Goal: Use online tool/utility

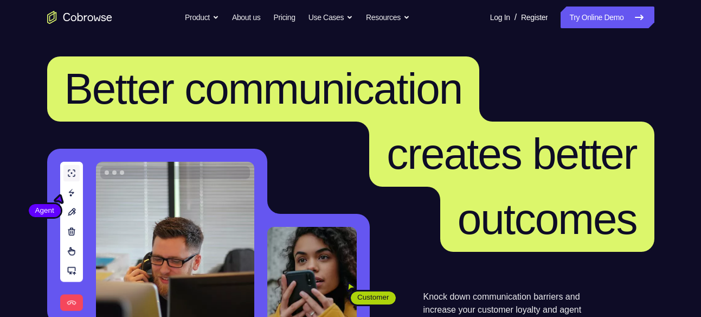
click at [592, 17] on link "Try Online Demo" at bounding box center [606, 18] width 93 height 22
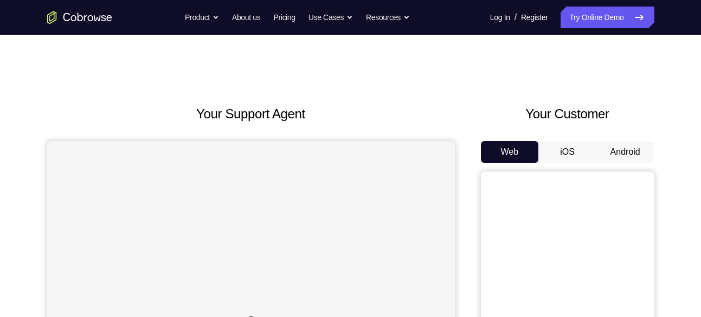
click at [613, 145] on button "Android" at bounding box center [625, 152] width 58 height 22
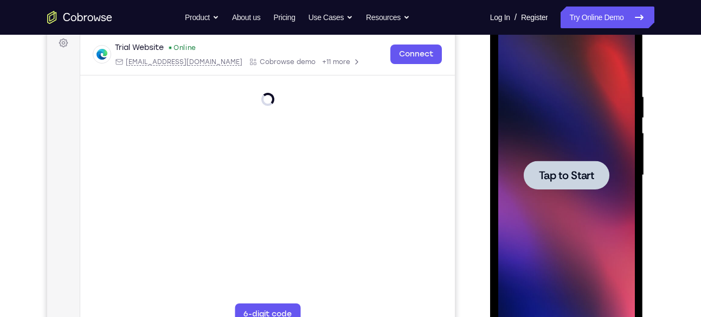
click at [553, 131] on div at bounding box center [566, 175] width 137 height 304
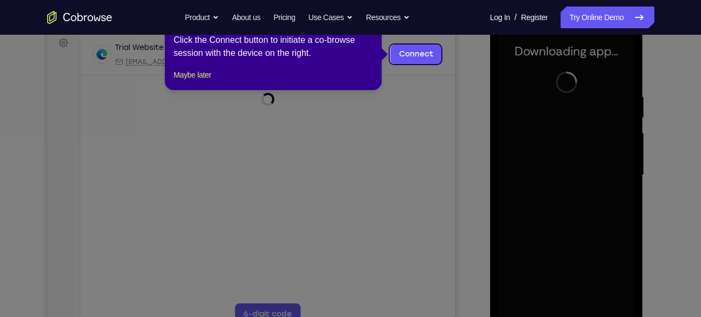
click at [433, 66] on icon at bounding box center [354, 158] width 709 height 317
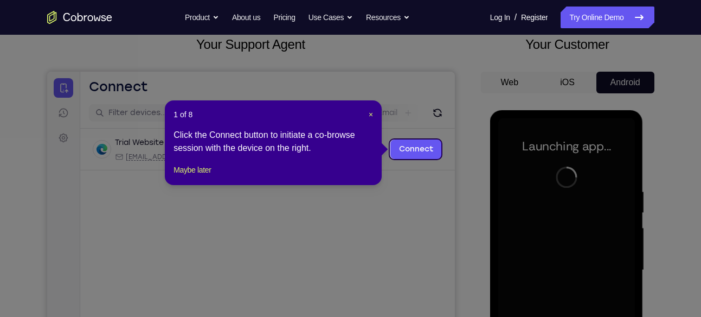
scroll to position [69, 0]
click at [370, 111] on span "×" at bounding box center [371, 115] width 4 height 9
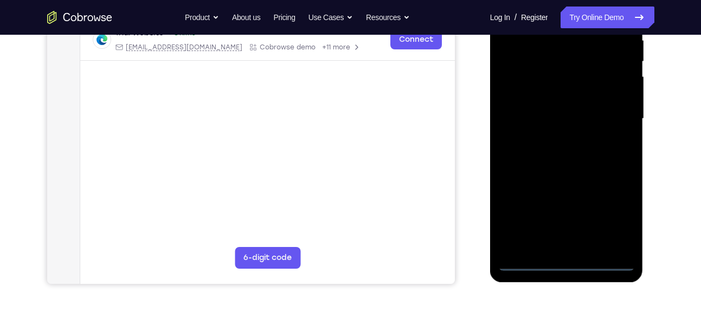
scroll to position [221, 0]
click at [566, 258] on div at bounding box center [566, 118] width 137 height 304
click at [609, 211] on div at bounding box center [566, 118] width 137 height 304
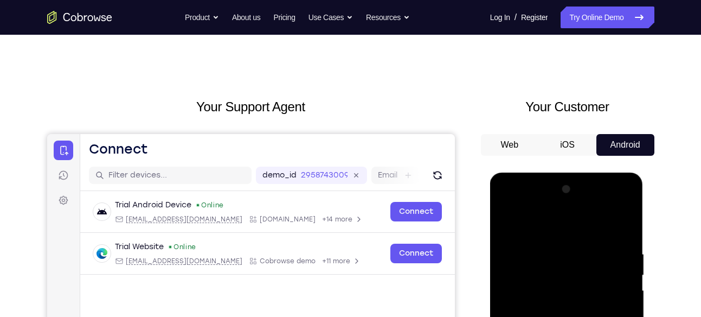
scroll to position [0, 0]
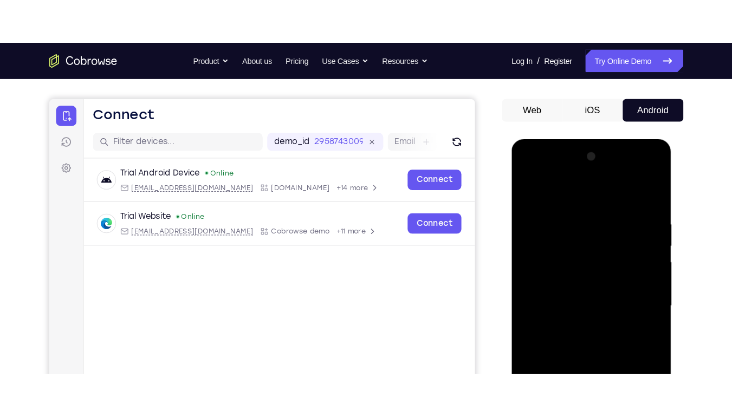
scroll to position [88, 0]
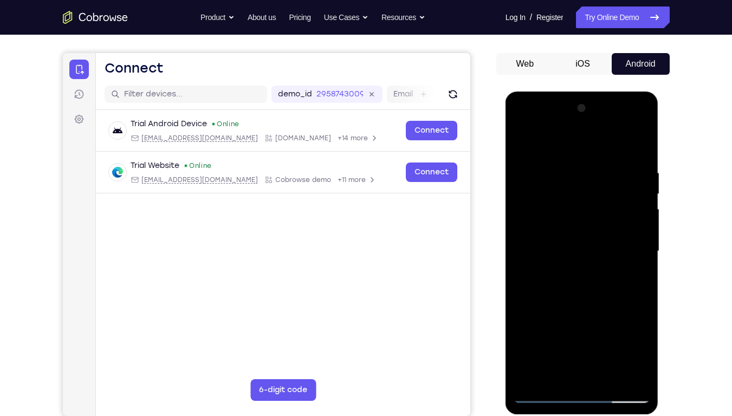
click at [624, 242] on div at bounding box center [582, 252] width 137 height 304
click at [570, 274] on div at bounding box center [582, 252] width 137 height 304
click at [579, 237] on div at bounding box center [582, 252] width 137 height 304
click at [572, 229] on div at bounding box center [582, 252] width 137 height 304
click at [584, 252] on div at bounding box center [582, 252] width 137 height 304
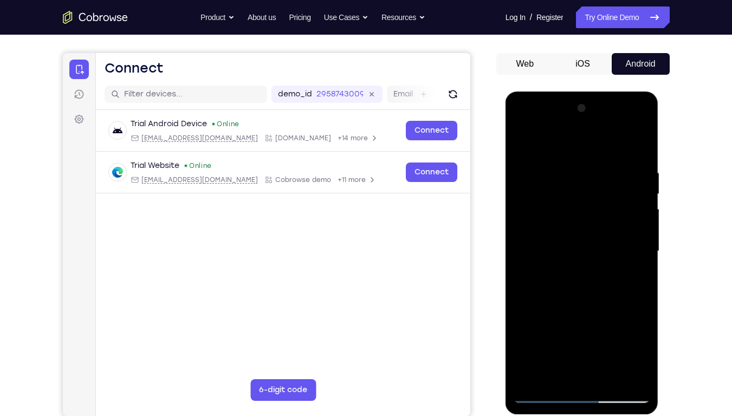
click at [568, 287] on div at bounding box center [582, 252] width 137 height 304
click at [547, 249] on div at bounding box center [582, 252] width 137 height 304
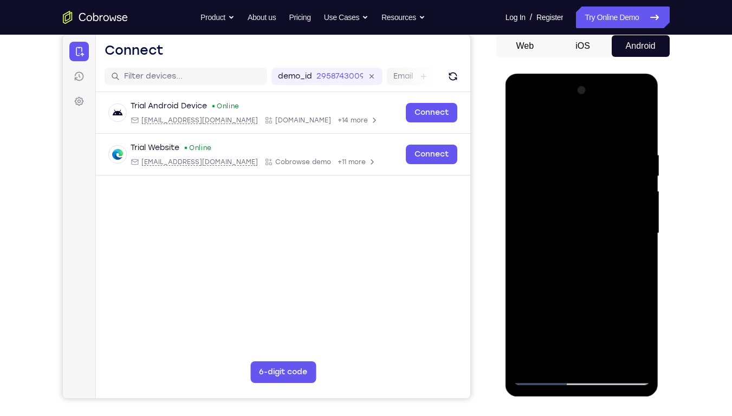
scroll to position [108, 0]
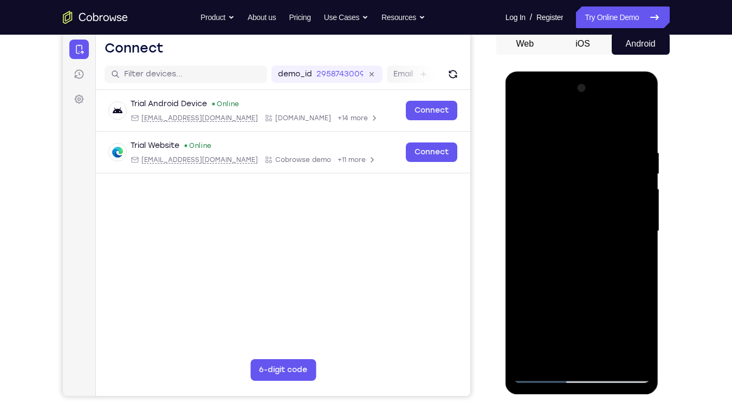
click at [579, 268] on div at bounding box center [582, 232] width 137 height 304
click at [592, 266] on div at bounding box center [582, 232] width 137 height 304
click at [582, 263] on div at bounding box center [582, 232] width 137 height 304
click at [522, 107] on div at bounding box center [582, 232] width 137 height 304
click at [630, 225] on div at bounding box center [582, 232] width 137 height 304
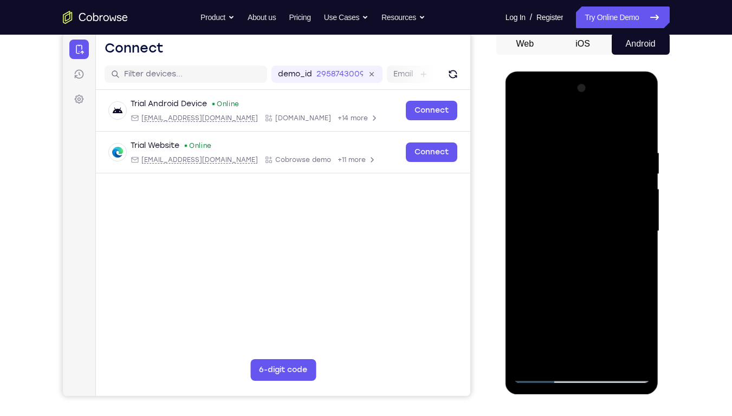
click at [641, 136] on div at bounding box center [582, 232] width 137 height 304
click at [567, 147] on div at bounding box center [582, 232] width 137 height 304
click at [645, 236] on div at bounding box center [582, 232] width 137 height 304
click at [636, 124] on div at bounding box center [582, 232] width 137 height 304
click at [642, 124] on div at bounding box center [582, 232] width 137 height 304
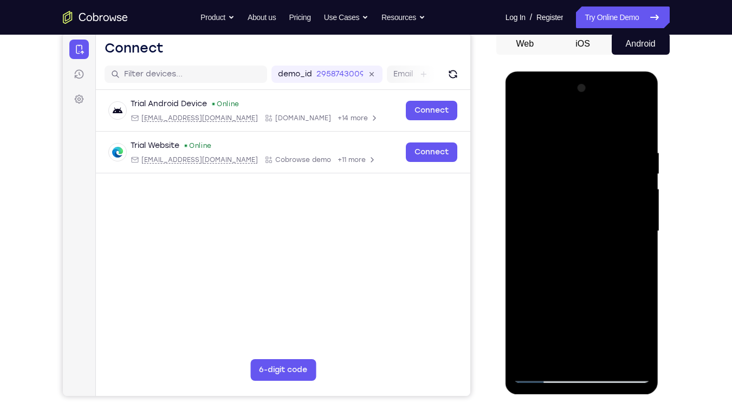
click at [630, 141] on div at bounding box center [582, 232] width 137 height 304
click at [524, 122] on div at bounding box center [582, 232] width 137 height 304
click at [524, 121] on div at bounding box center [582, 232] width 137 height 304
click at [602, 145] on div at bounding box center [582, 232] width 137 height 304
click at [623, 316] on div at bounding box center [582, 232] width 137 height 304
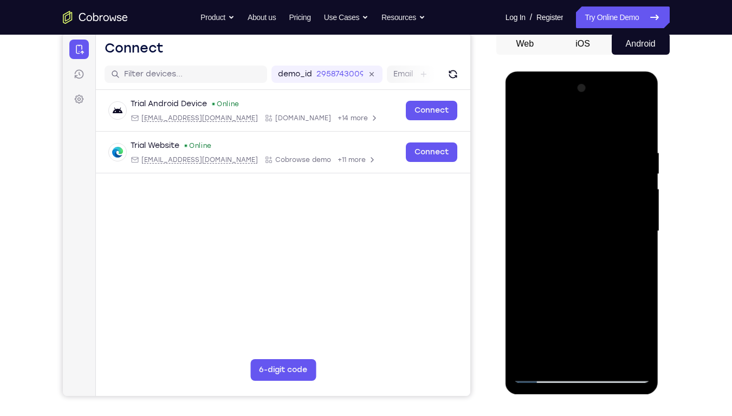
click at [623, 316] on div at bounding box center [582, 232] width 137 height 304
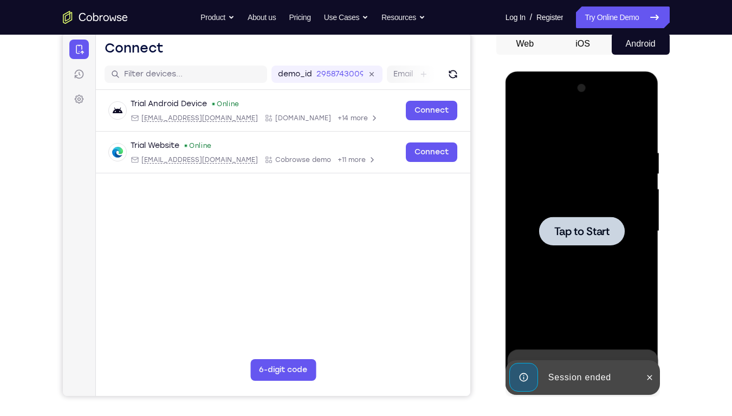
click at [584, 275] on div at bounding box center [582, 232] width 137 height 304
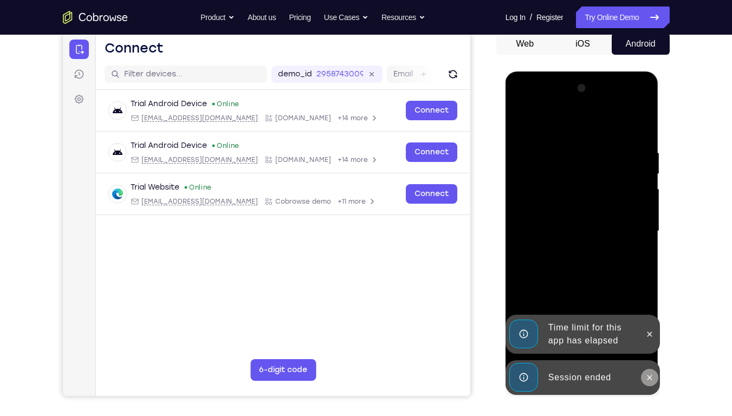
click at [653, 316] on button at bounding box center [649, 377] width 17 height 17
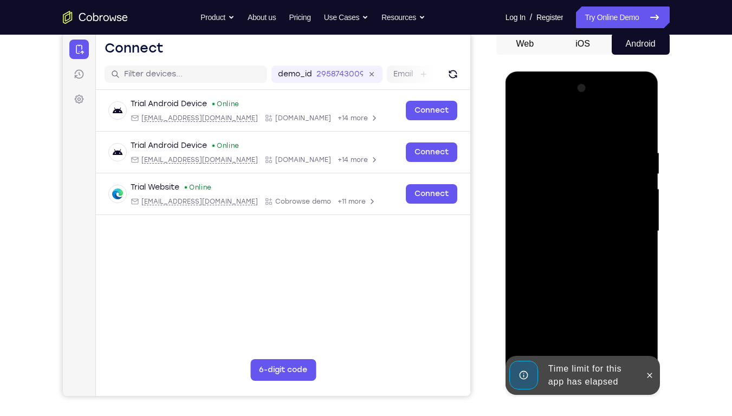
click at [652, 316] on div at bounding box center [582, 233] width 153 height 323
click at [650, 316] on icon at bounding box center [650, 375] width 9 height 9
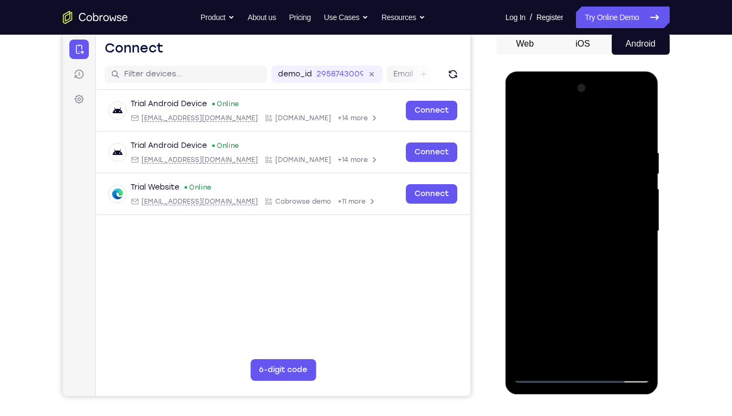
click at [580, 316] on div at bounding box center [582, 232] width 137 height 304
click at [688, 121] on div "Your Support Agent Your Customer Web iOS Android Next Steps We’d be happy to gi…" at bounding box center [367, 284] width 694 height 715
click at [624, 211] on div at bounding box center [582, 232] width 137 height 304
click at [630, 316] on div at bounding box center [582, 232] width 137 height 304
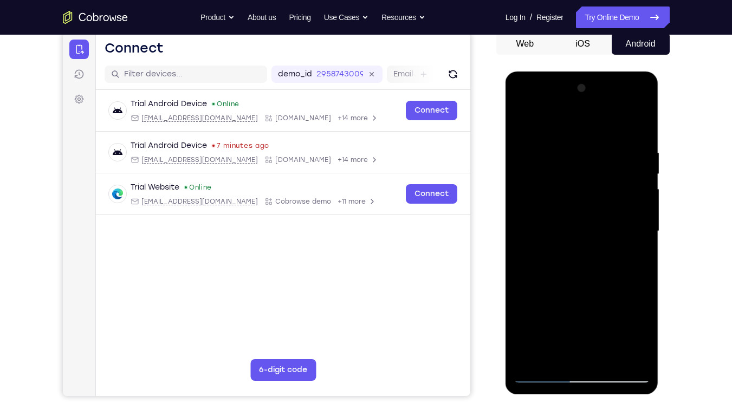
drag, startPoint x: 630, startPoint y: 325, endPoint x: 625, endPoint y: 359, distance: 34.0
click at [625, 316] on div at bounding box center [582, 232] width 137 height 304
click at [520, 104] on div at bounding box center [582, 232] width 137 height 304
click at [630, 222] on div at bounding box center [582, 232] width 137 height 304
click at [570, 251] on div at bounding box center [582, 232] width 137 height 304
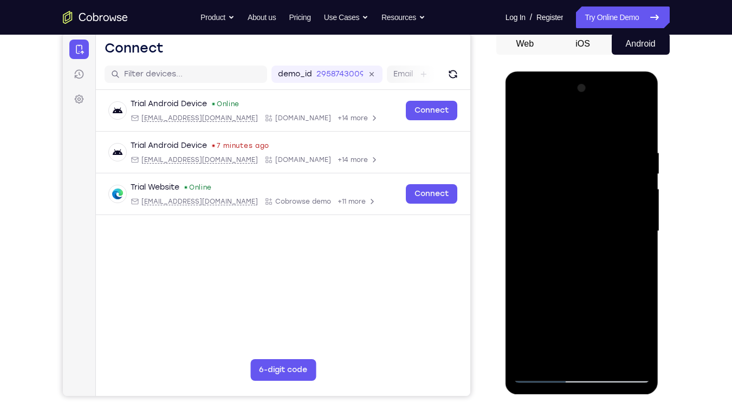
click at [559, 221] on div at bounding box center [582, 232] width 137 height 304
click at [551, 205] on div at bounding box center [582, 232] width 137 height 304
click at [584, 230] on div at bounding box center [582, 232] width 137 height 304
click at [579, 267] on div at bounding box center [582, 232] width 137 height 304
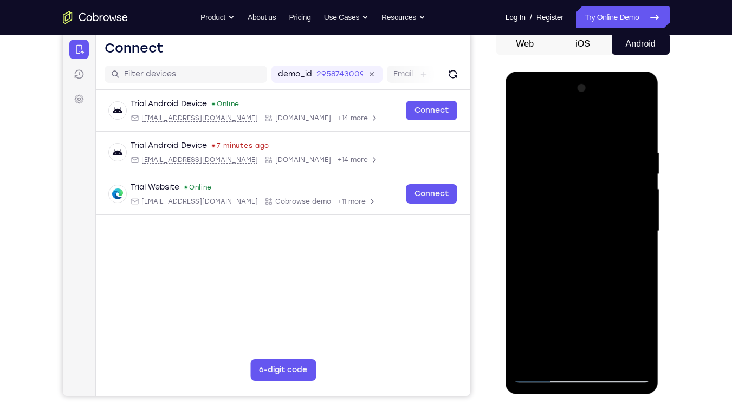
click at [575, 252] on div at bounding box center [582, 232] width 137 height 304
click at [563, 228] on div at bounding box center [582, 232] width 137 height 304
click at [544, 316] on div at bounding box center [582, 232] width 137 height 304
click at [562, 269] on div at bounding box center [582, 232] width 137 height 304
click at [560, 264] on div at bounding box center [582, 232] width 137 height 304
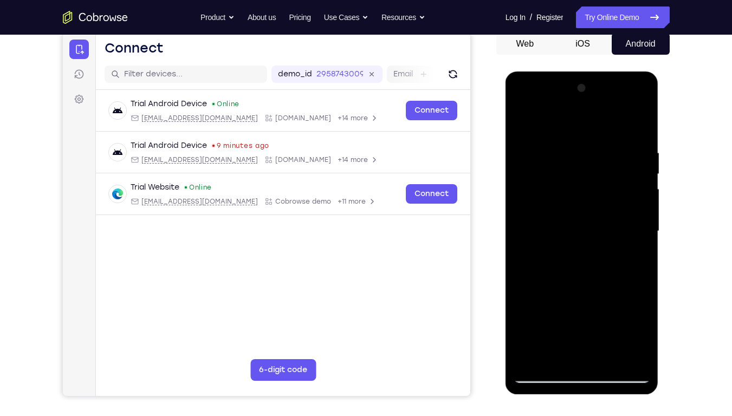
click at [560, 265] on div at bounding box center [582, 232] width 137 height 304
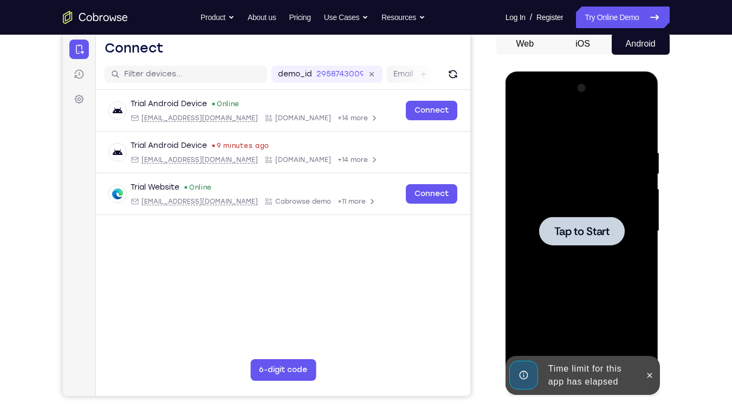
click at [589, 274] on div at bounding box center [582, 232] width 137 height 304
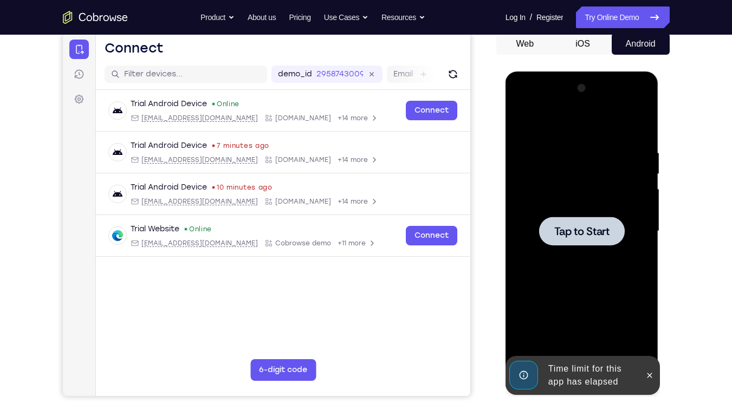
click at [576, 264] on div at bounding box center [582, 232] width 137 height 304
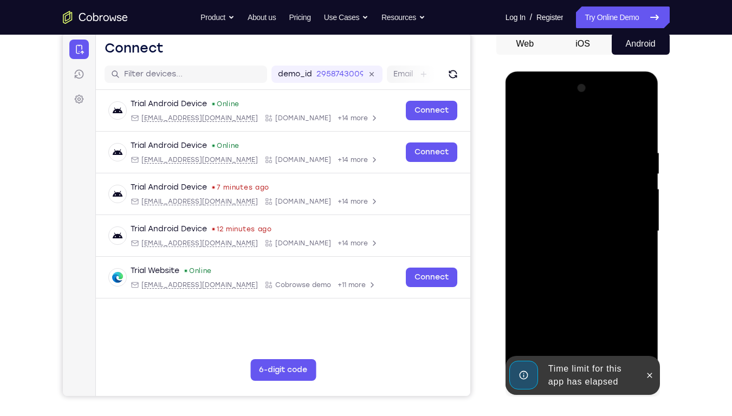
click at [641, 316] on div at bounding box center [582, 232] width 137 height 304
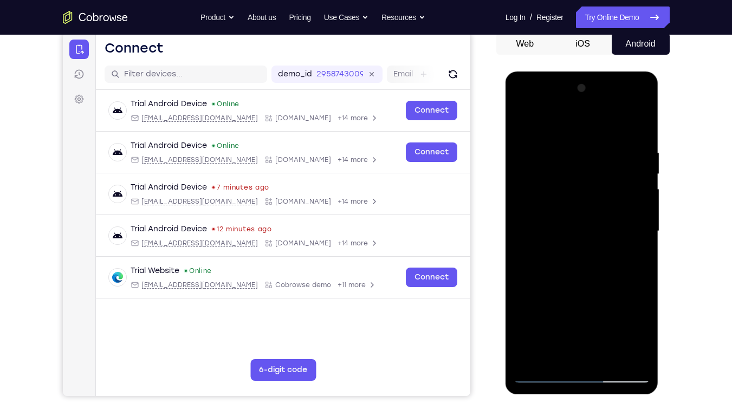
click at [582, 316] on div at bounding box center [582, 232] width 137 height 304
click at [631, 316] on div at bounding box center [582, 232] width 137 height 304
click at [522, 102] on div at bounding box center [582, 232] width 137 height 304
click at [630, 218] on div at bounding box center [582, 232] width 137 height 304
click at [593, 316] on div at bounding box center [582, 232] width 137 height 304
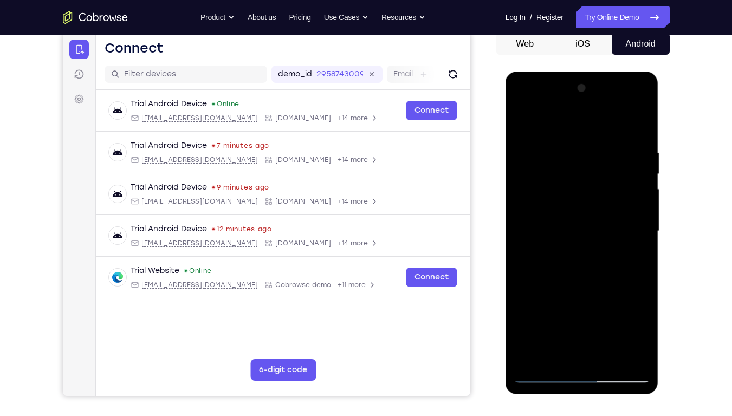
click at [565, 222] on div at bounding box center [582, 232] width 137 height 304
click at [565, 206] on div at bounding box center [582, 232] width 137 height 304
click at [576, 230] on div at bounding box center [582, 232] width 137 height 304
click at [590, 269] on div at bounding box center [582, 232] width 137 height 304
click at [582, 263] on div at bounding box center [582, 232] width 137 height 304
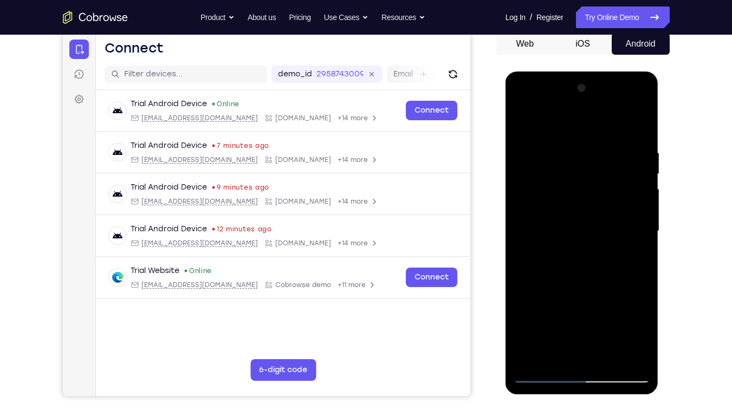
click at [582, 263] on div at bounding box center [582, 232] width 137 height 304
click at [564, 225] on div at bounding box center [582, 232] width 137 height 304
click at [602, 265] on div at bounding box center [582, 232] width 137 height 304
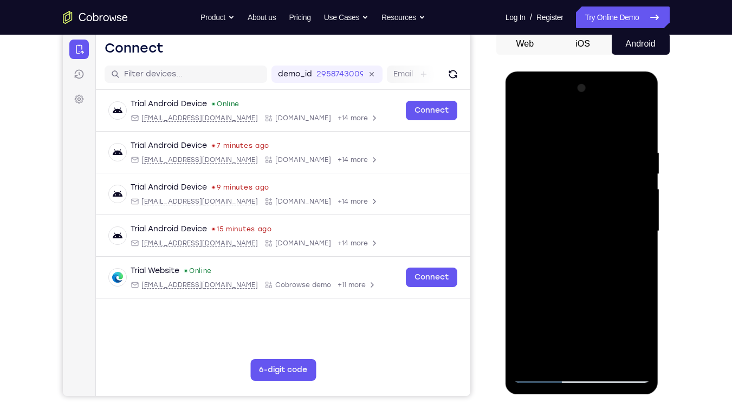
click at [540, 316] on div at bounding box center [582, 232] width 137 height 304
click at [591, 276] on div at bounding box center [582, 232] width 137 height 304
click at [580, 263] on div at bounding box center [582, 232] width 137 height 304
click at [521, 104] on div at bounding box center [582, 232] width 137 height 304
click at [539, 201] on div at bounding box center [582, 232] width 137 height 304
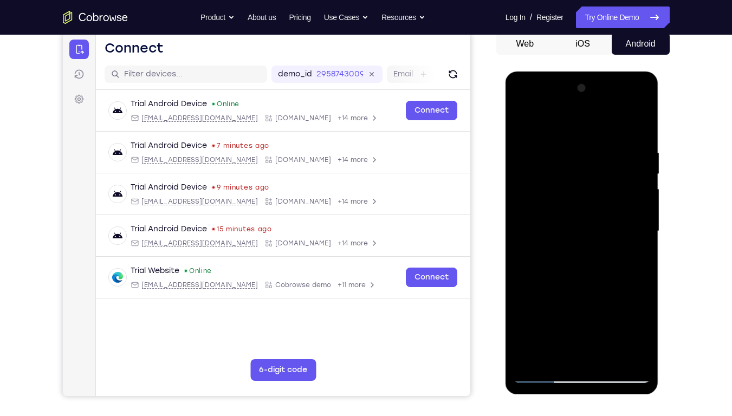
click at [636, 137] on div at bounding box center [582, 232] width 137 height 304
click at [559, 149] on div at bounding box center [582, 232] width 137 height 304
click at [637, 124] on div at bounding box center [582, 232] width 137 height 304
click at [607, 316] on div at bounding box center [582, 232] width 137 height 304
click at [575, 286] on div at bounding box center [582, 232] width 137 height 304
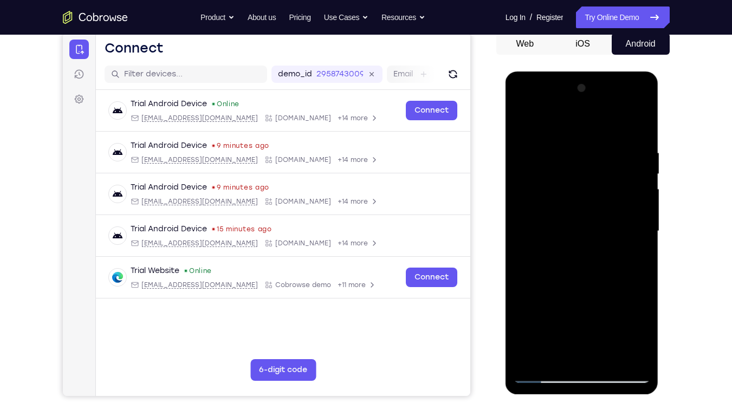
click at [596, 252] on div at bounding box center [582, 232] width 137 height 304
click at [520, 124] on div at bounding box center [582, 232] width 137 height 304
click at [565, 243] on div at bounding box center [582, 232] width 137 height 304
click at [552, 230] on div at bounding box center [582, 232] width 137 height 304
click at [643, 125] on div at bounding box center [582, 232] width 137 height 304
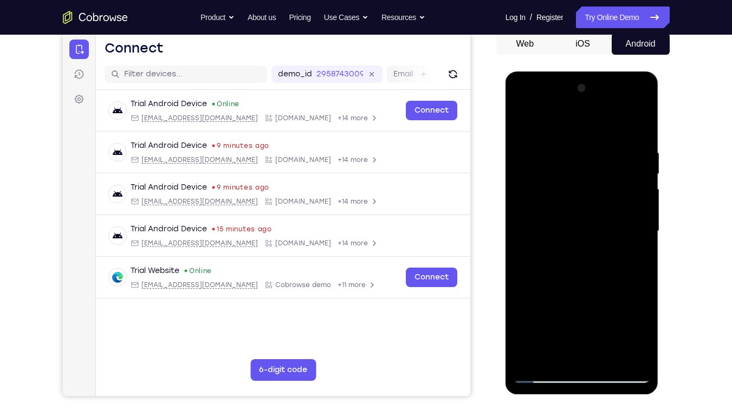
click at [644, 91] on div at bounding box center [582, 232] width 137 height 304
click at [524, 121] on div at bounding box center [582, 232] width 137 height 304
click at [558, 200] on div at bounding box center [582, 232] width 137 height 304
click at [559, 167] on div at bounding box center [582, 232] width 137 height 304
click at [524, 118] on div at bounding box center [582, 232] width 137 height 304
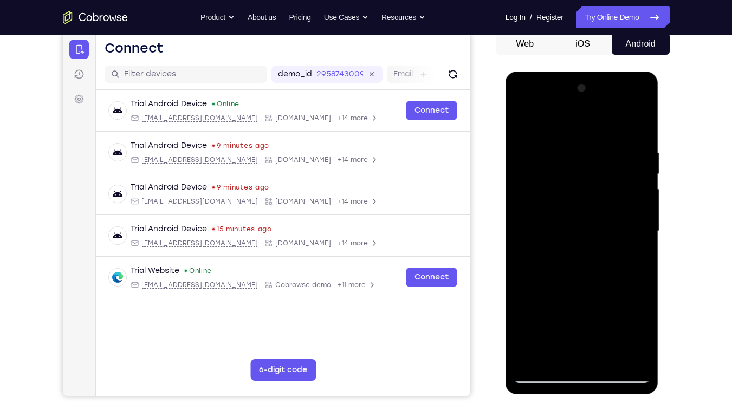
click at [602, 147] on div at bounding box center [582, 232] width 137 height 304
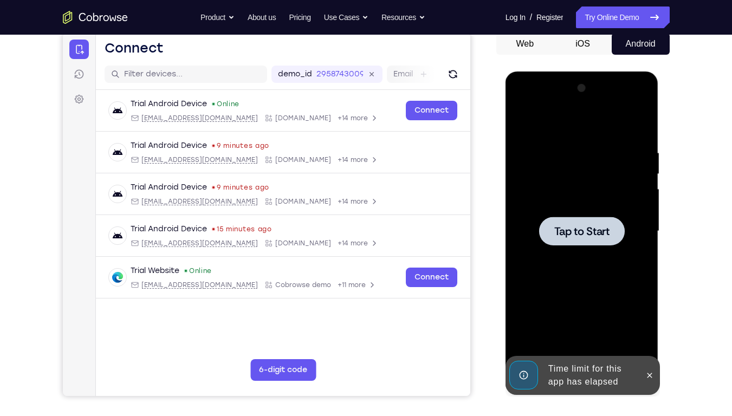
click at [606, 161] on div at bounding box center [582, 232] width 137 height 304
